Goal: Check status: Check status

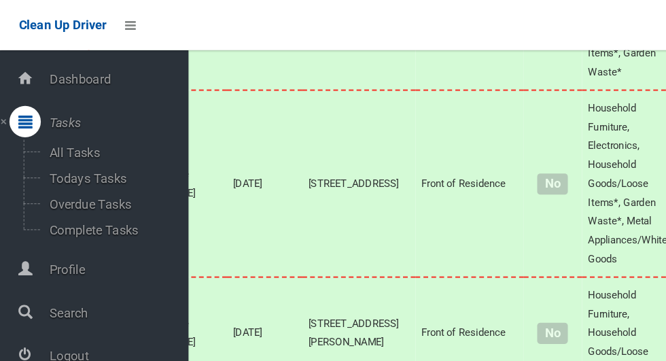
scroll to position [6854, 0]
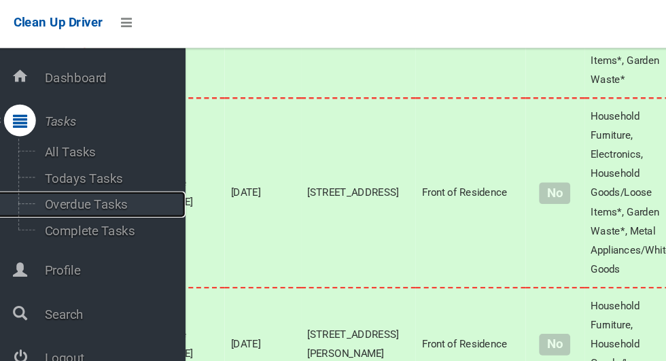
click at [92, 172] on span "Overdue Tasks" at bounding box center [95, 177] width 113 height 13
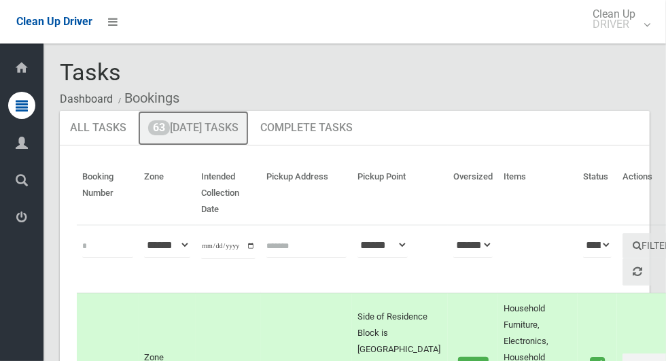
click at [226, 130] on link "63 [DATE] Tasks" at bounding box center [193, 128] width 111 height 35
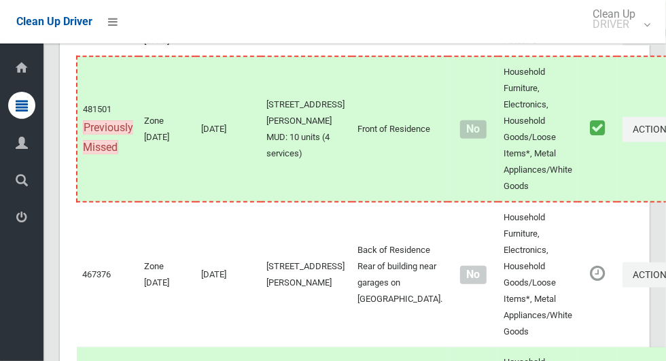
scroll to position [560, 0]
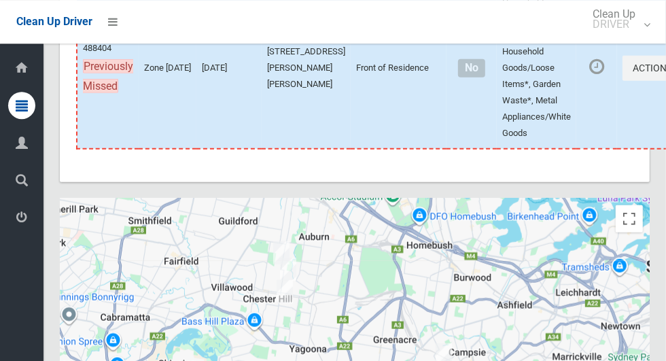
scroll to position [8974, 0]
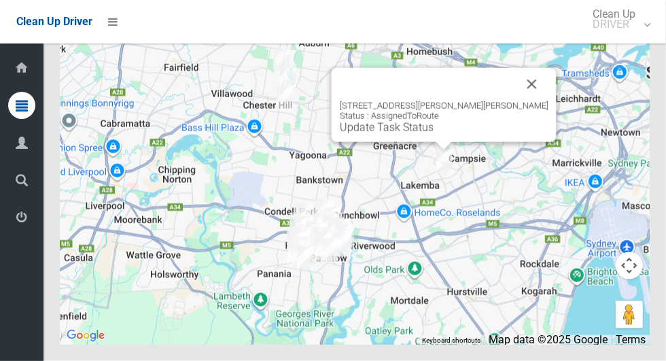
click at [516, 101] on button "Close" at bounding box center [532, 84] width 33 height 33
